Goal: Information Seeking & Learning: Find specific fact

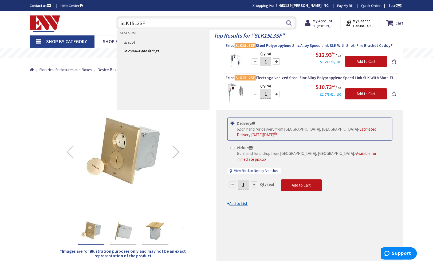
type input "SLK15L3SF"
click at [252, 46] on mark "SLK15L3SF" at bounding box center [244, 45] width 21 height 7
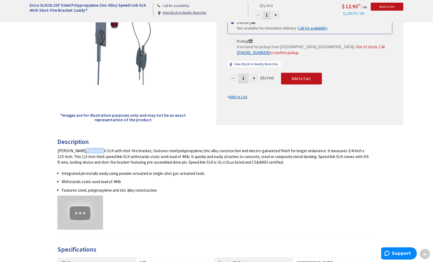
drag, startPoint x: 57, startPoint y: 150, endPoint x: 77, endPoint y: 153, distance: 20.2
copy div "[PERSON_NAME]"
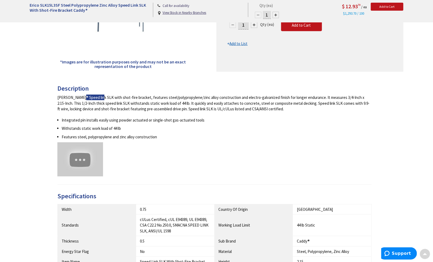
scroll to position [293, 0]
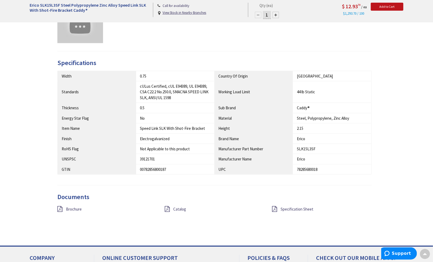
click at [0, 57] on div "Erico SLK15L3SF Steel Polypropylene Zinc Alloy Speed Link SLK With Shot-Fire Br…" at bounding box center [216, 33] width 433 height 631
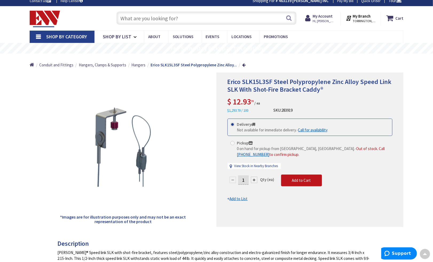
scroll to position [0, 0]
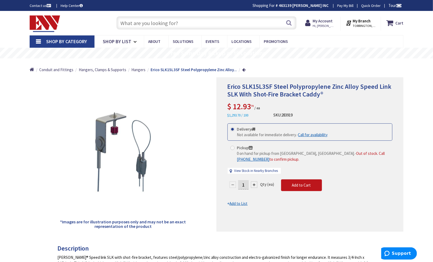
click at [225, 24] on input "text" at bounding box center [206, 22] width 180 height 13
paste input "HBL28W75"
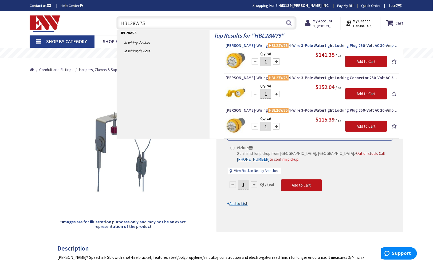
type input "HBL28W75"
click at [246, 47] on span "[PERSON_NAME]-Wiring HBL28W75 4-Wire 3-Pole Watertight Locking Plug 250-Volt AC…" at bounding box center [311, 45] width 172 height 5
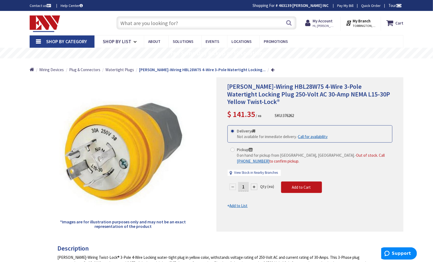
click at [208, 23] on input "text" at bounding box center [206, 22] width 180 height 13
paste input "OMNI-1-WH"
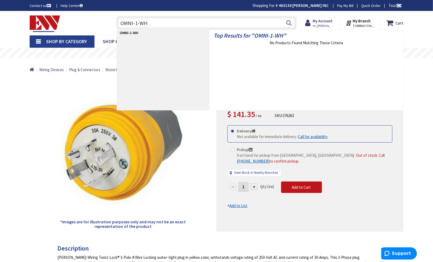
type input "OMNI-1-WH"
drag, startPoint x: 38, startPoint y: 116, endPoint x: 98, endPoint y: 71, distance: 75.0
click at [38, 116] on div "*Images are for illustration purposes only and may not be an exact representati…" at bounding box center [123, 154] width 187 height 154
